Goal: Download file/media

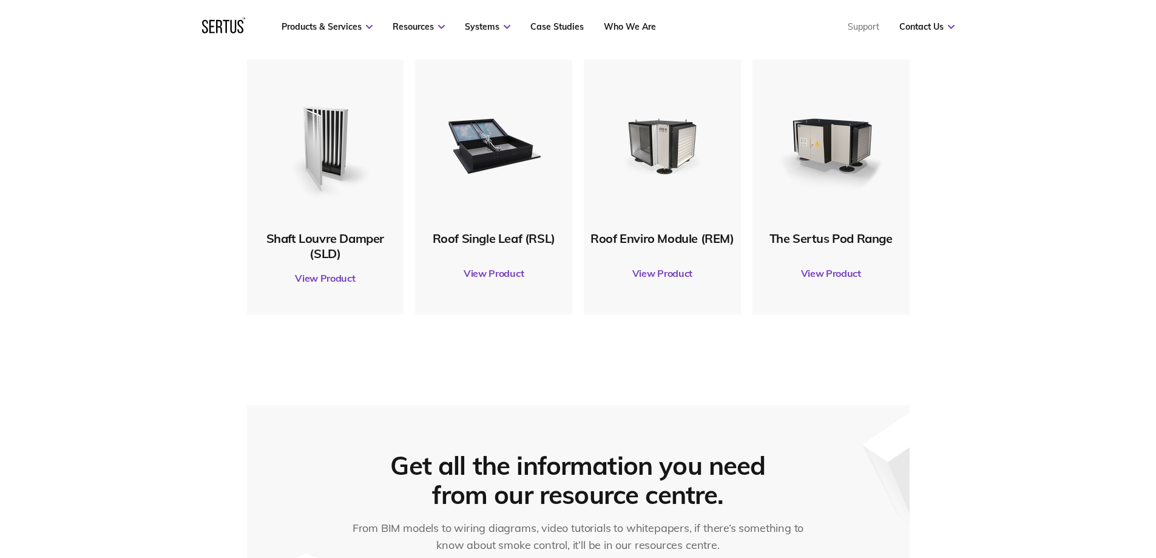
scroll to position [728, 0]
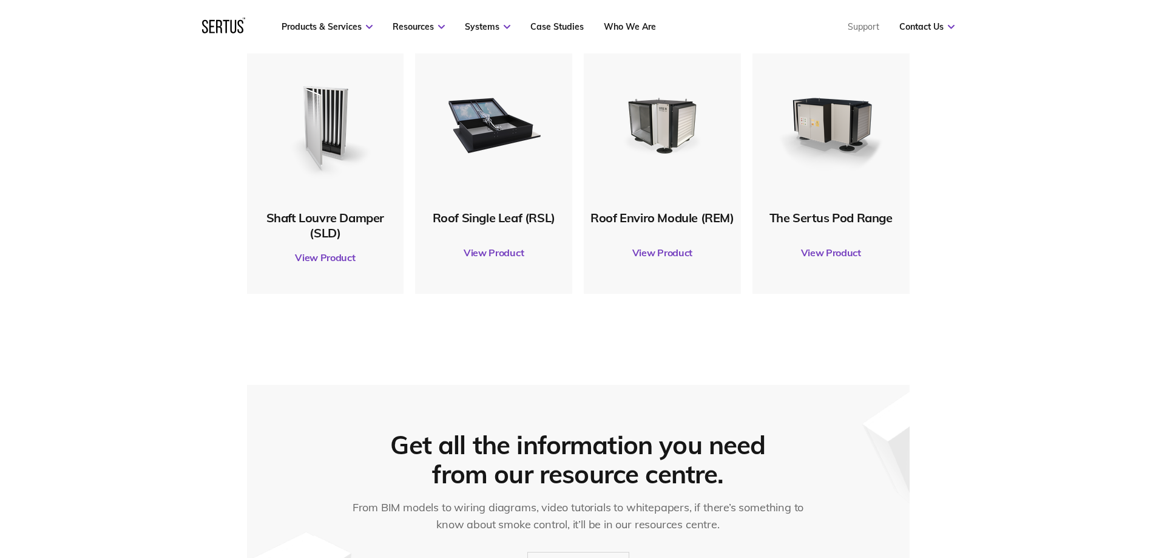
click at [822, 249] on link "View Product" at bounding box center [831, 253] width 145 height 34
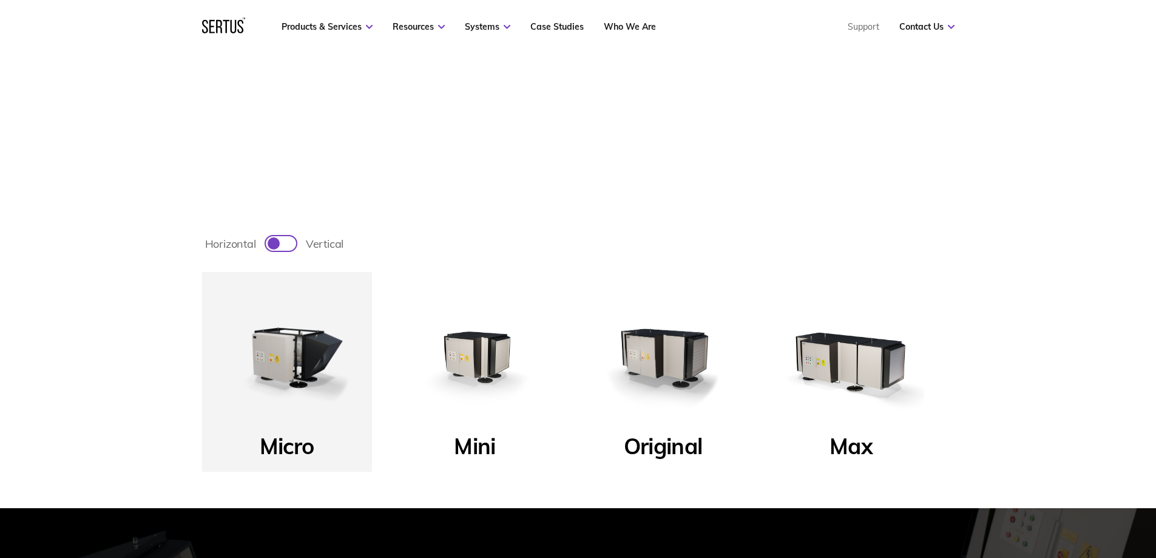
scroll to position [425, 0]
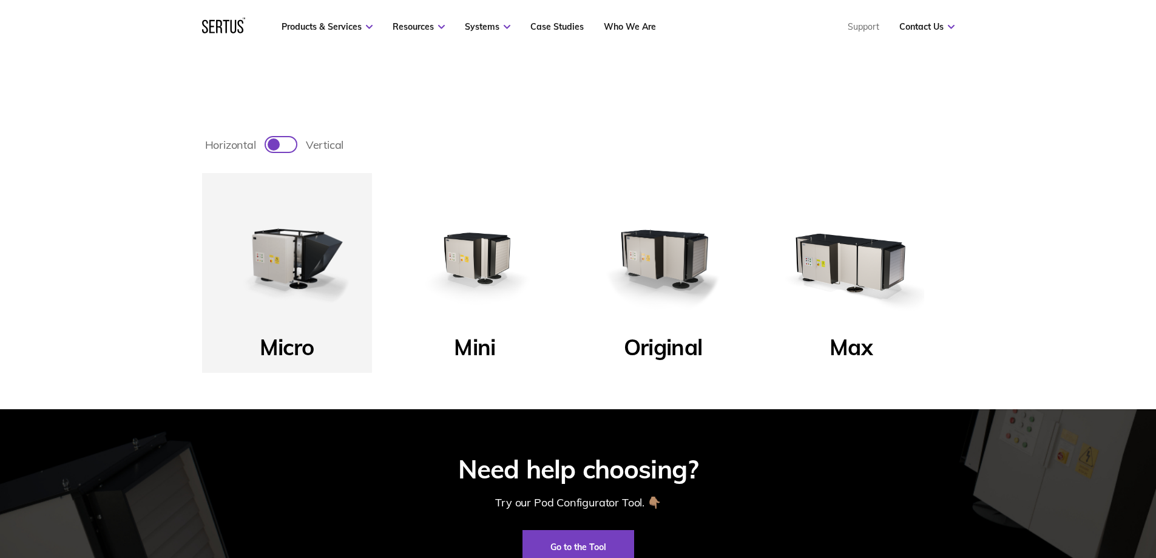
click at [860, 350] on p "Max" at bounding box center [851, 350] width 43 height 35
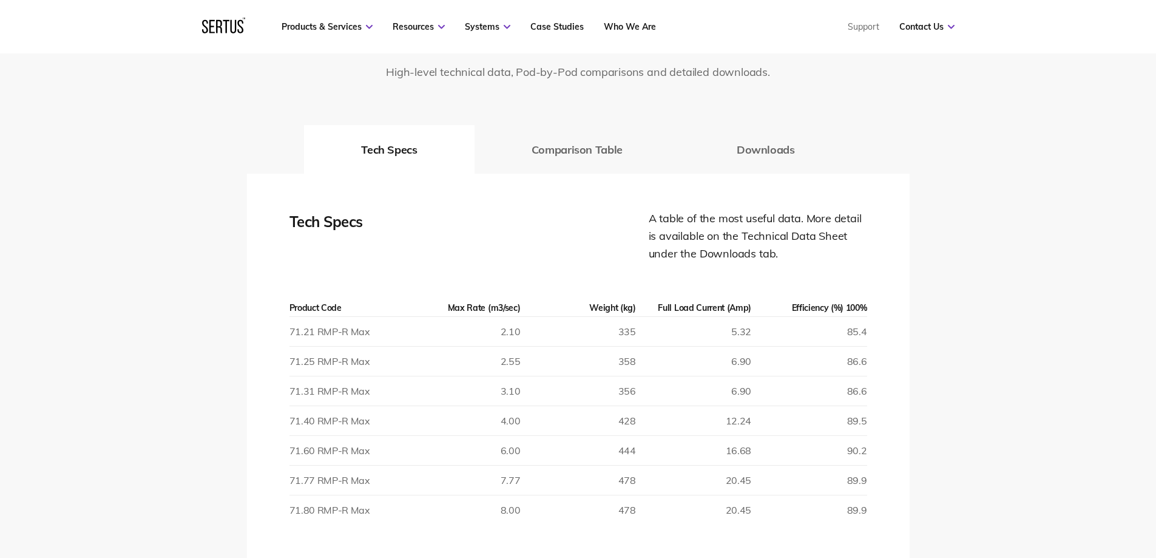
scroll to position [1821, 0]
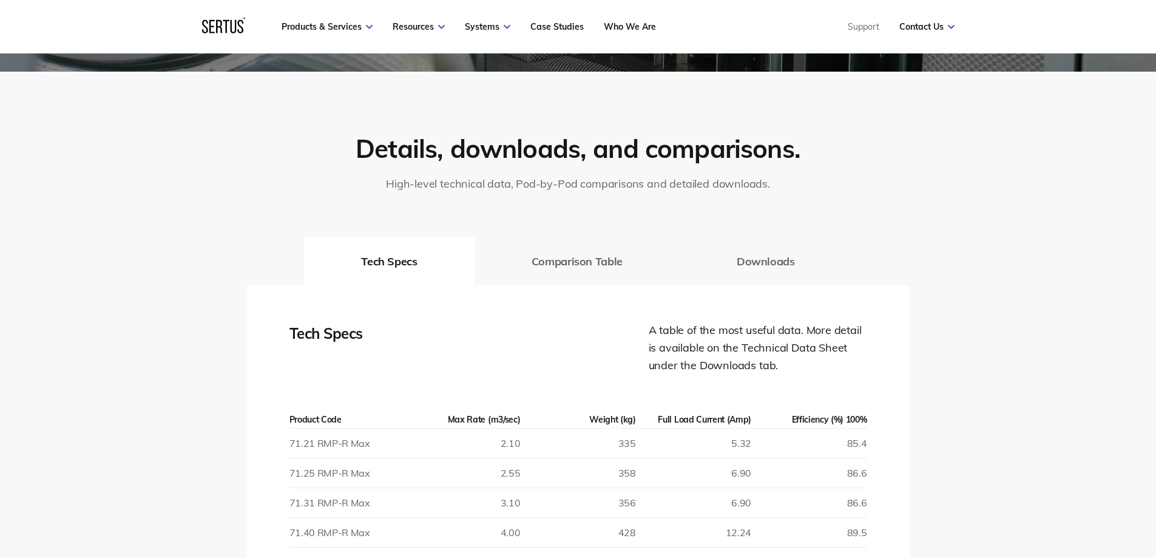
click at [768, 262] on button "Downloads" at bounding box center [766, 261] width 172 height 49
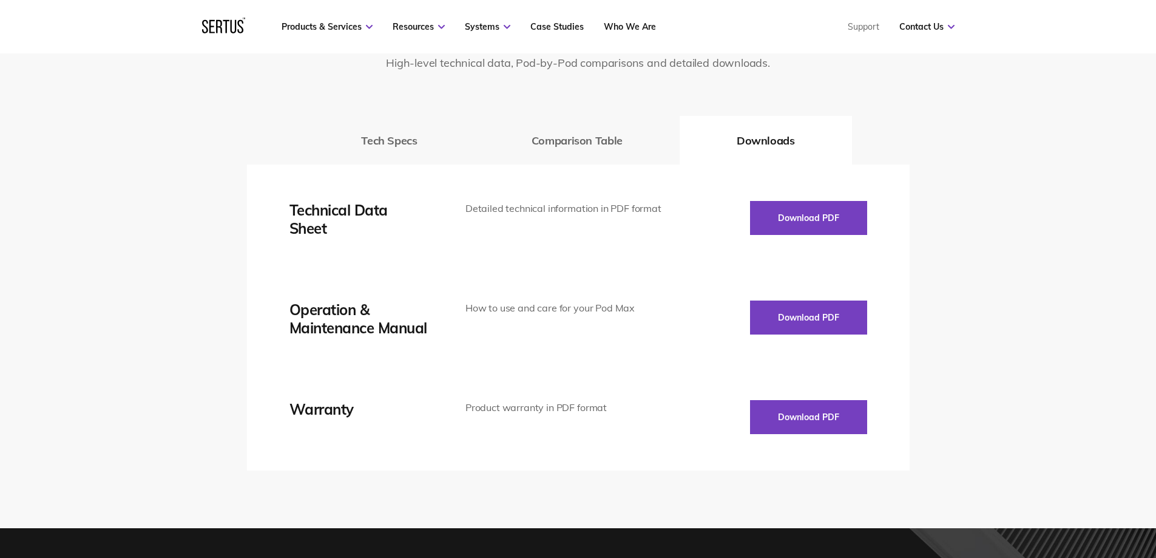
scroll to position [1942, 0]
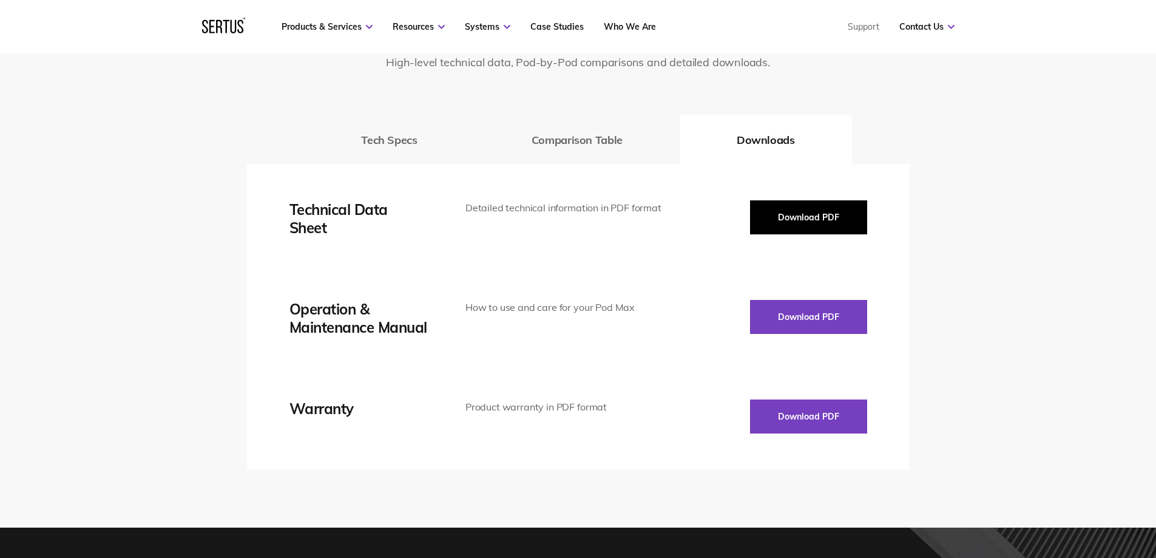
click at [790, 223] on button "Download PDF" at bounding box center [808, 217] width 117 height 34
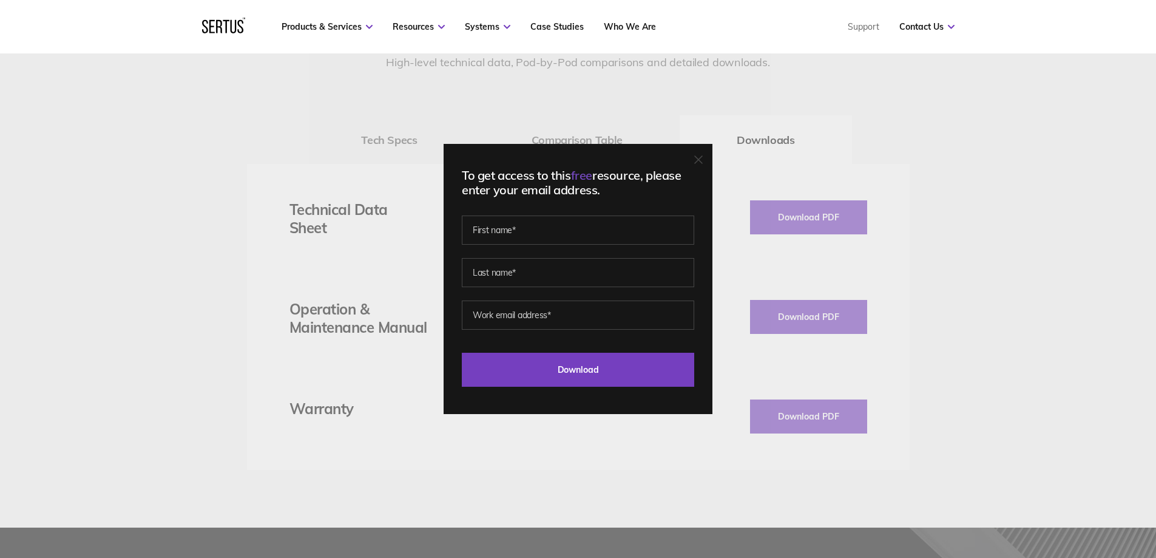
click at [702, 158] on icon at bounding box center [698, 159] width 7 height 7
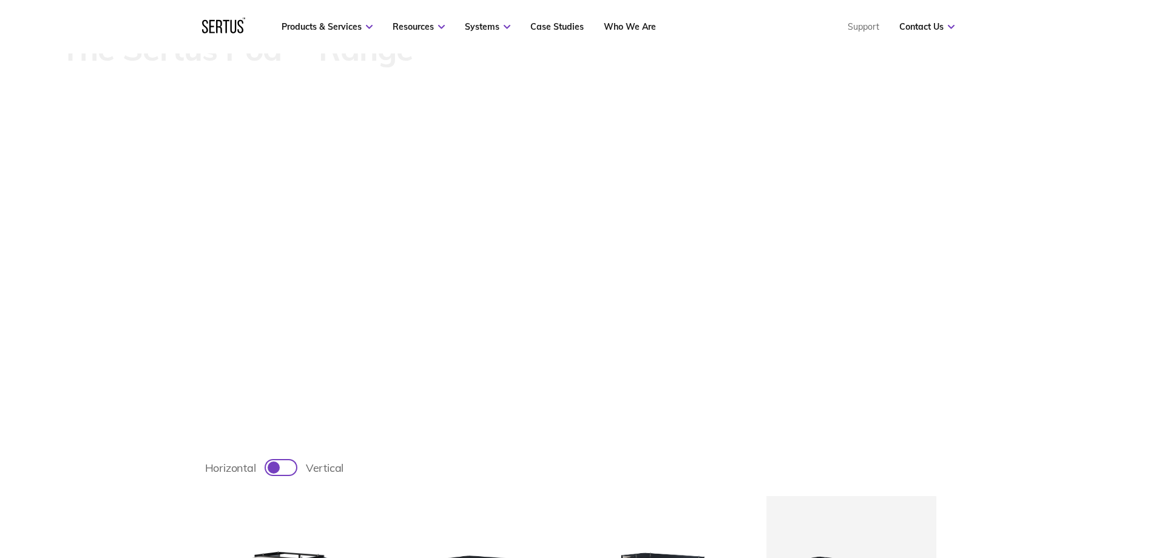
scroll to position [0, 0]
